Goal: Transaction & Acquisition: Purchase product/service

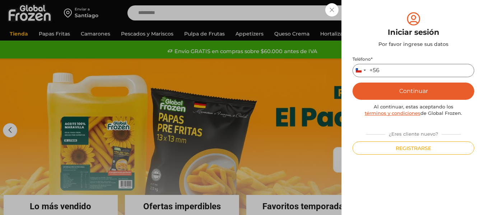
click at [391, 74] on input "Teléfono *" at bounding box center [413, 70] width 122 height 13
type input "*********"
click at [418, 96] on button "Continuar" at bounding box center [413, 91] width 122 height 17
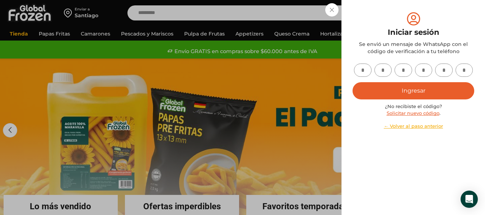
click at [363, 69] on input "text" at bounding box center [363, 69] width 18 height 13
type input "*"
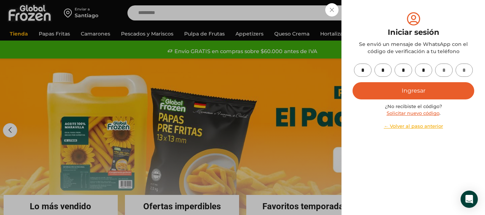
type input "*"
click at [386, 91] on button "Ingresar" at bounding box center [413, 90] width 122 height 17
click at [414, 88] on button "Ingresar" at bounding box center [413, 90] width 122 height 17
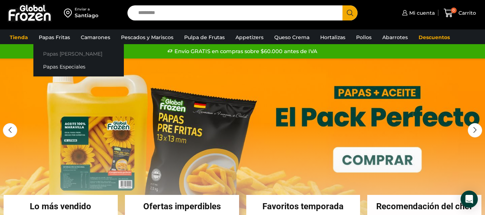
click at [48, 51] on link "Papas [PERSON_NAME]" at bounding box center [78, 53] width 90 height 13
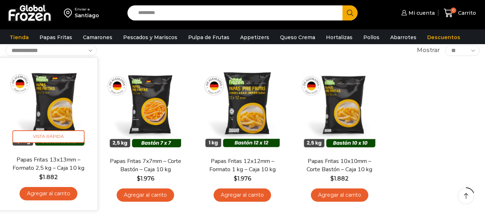
scroll to position [48, 0]
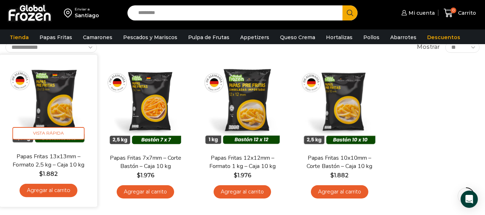
click at [45, 160] on link "Papas Fritas 13x13mm – Formato 2,5 kg – Caja 10 kg" at bounding box center [48, 160] width 78 height 17
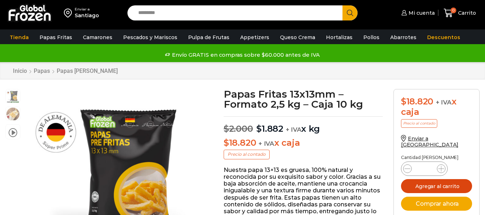
click at [438, 179] on button "Agregar al carrito" at bounding box center [436, 186] width 71 height 14
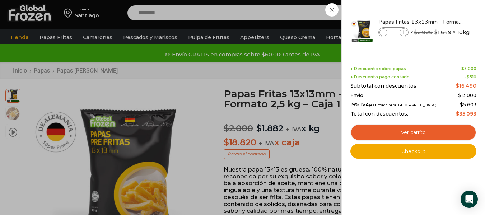
click at [442, 22] on div "1 Carrito 1 1 Shopping Cart *" at bounding box center [460, 13] width 36 height 17
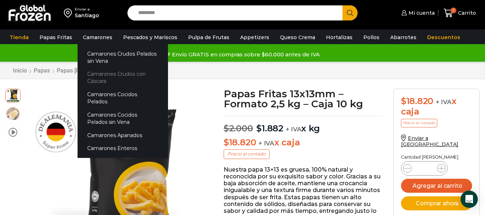
click at [98, 82] on link "Camarones Crudos con Cáscara" at bounding box center [122, 77] width 90 height 20
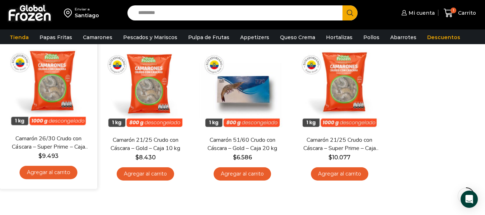
scroll to position [215, 0]
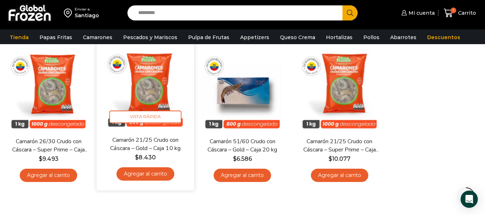
click at [155, 170] on link "Agregar al carrito" at bounding box center [146, 173] width 58 height 13
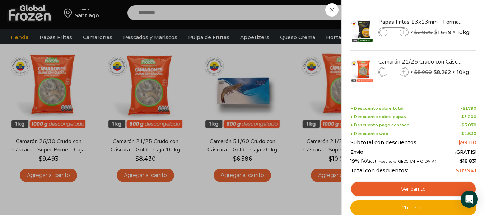
click at [442, 22] on div "2 [GEOGRAPHIC_DATA] 2 2 Shopping Cart *" at bounding box center [460, 13] width 36 height 17
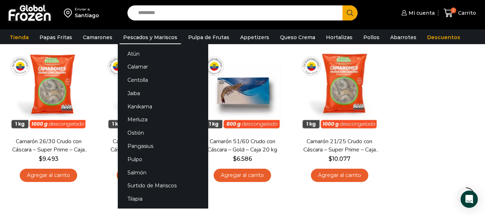
click at [127, 41] on link "Pescados y Mariscos" at bounding box center [149, 37] width 61 height 14
click at [129, 71] on link "Calamar" at bounding box center [163, 66] width 90 height 13
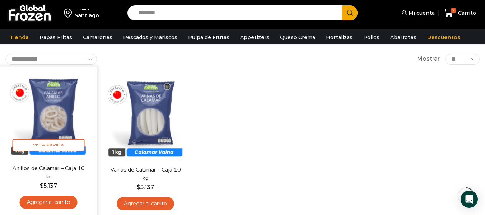
click at [48, 199] on link "Agregar al carrito" at bounding box center [49, 201] width 58 height 13
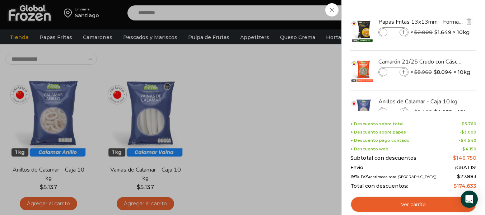
click at [405, 31] on icon at bounding box center [403, 32] width 4 height 4
type input "*"
click at [442, 11] on div "5 Carrito 5 5 Shopping Cart *" at bounding box center [460, 13] width 36 height 17
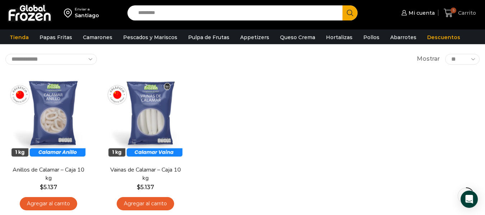
click at [450, 10] on icon at bounding box center [447, 13] width 9 height 9
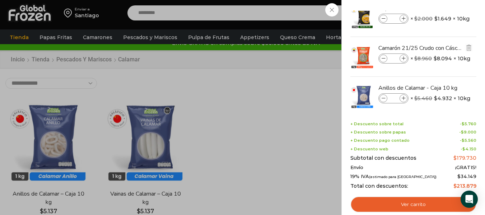
scroll to position [24, 0]
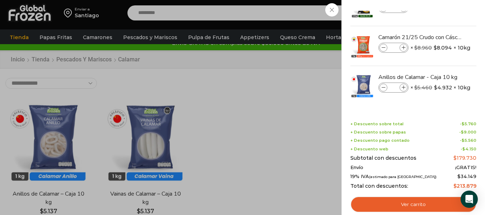
drag, startPoint x: 418, startPoint y: 205, endPoint x: 319, endPoint y: 83, distance: 156.9
click at [418, 205] on link "Ver carrito" at bounding box center [413, 204] width 126 height 17
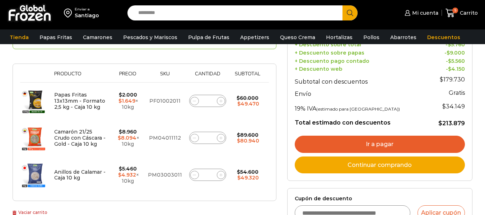
scroll to position [119, 0]
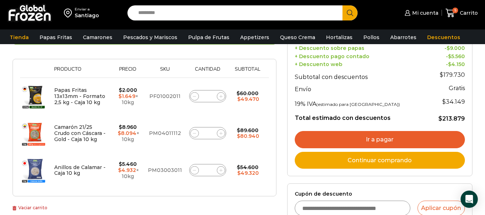
click at [365, 136] on link "Ir a pagar" at bounding box center [379, 139] width 170 height 17
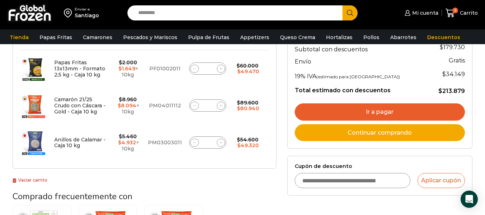
scroll to position [168, 0]
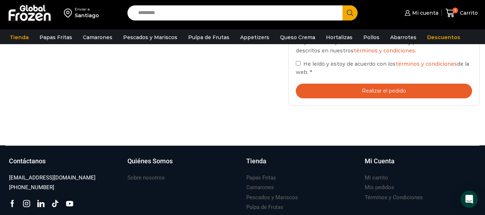
scroll to position [359, 0]
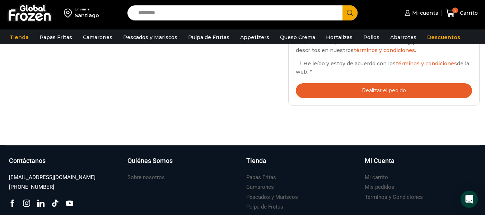
click at [333, 94] on button "Realizar el pedido" at bounding box center [384, 90] width 176 height 15
